Goal: Information Seeking & Learning: Learn about a topic

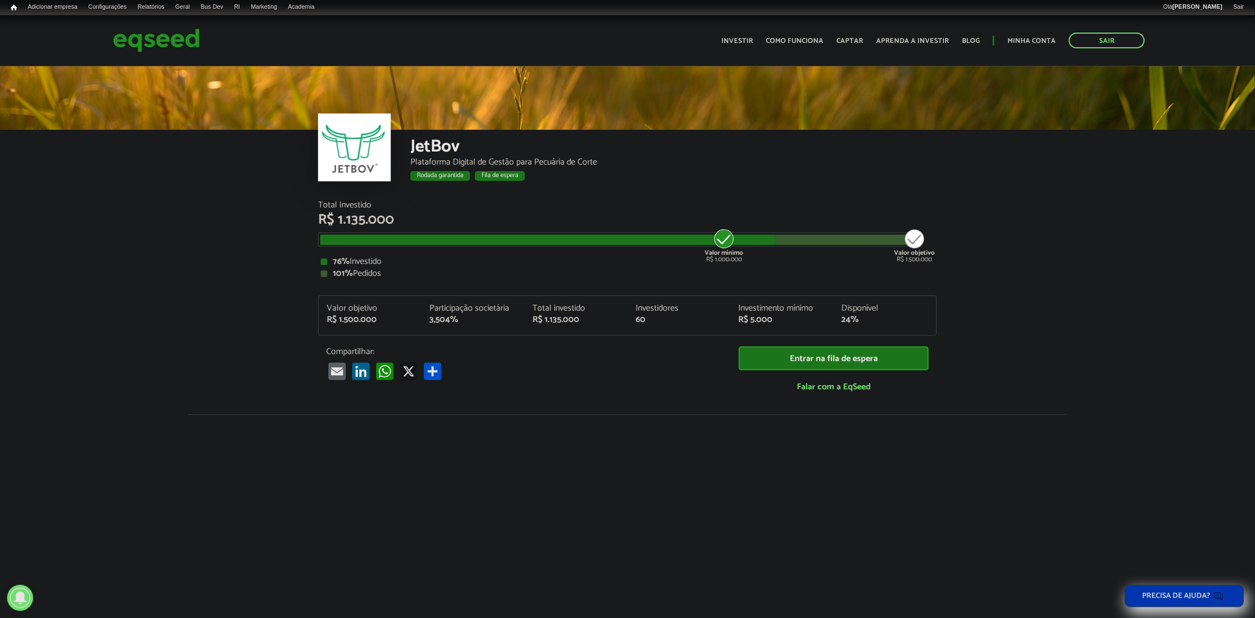
click at [763, 238] on div at bounding box center [547, 239] width 455 height 10
